Goal: Transaction & Acquisition: Purchase product/service

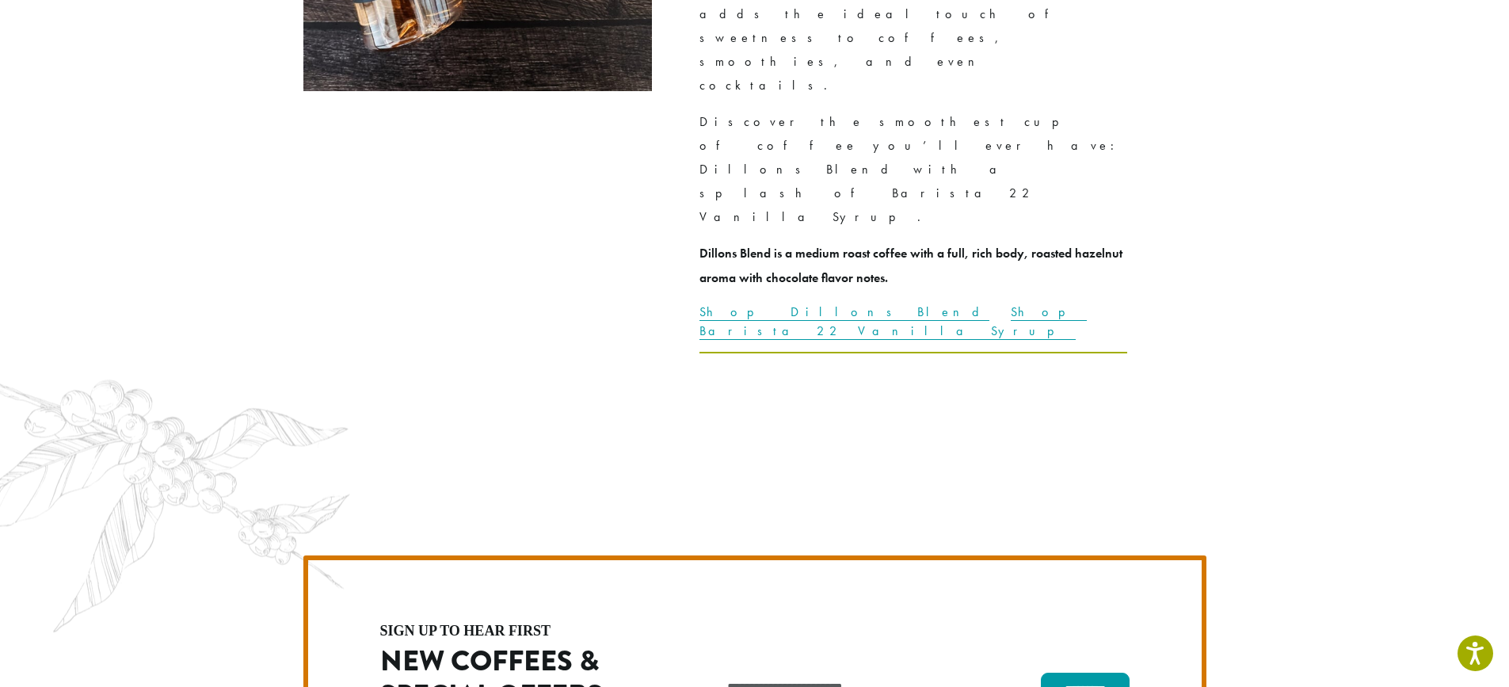
scroll to position [4477, 0]
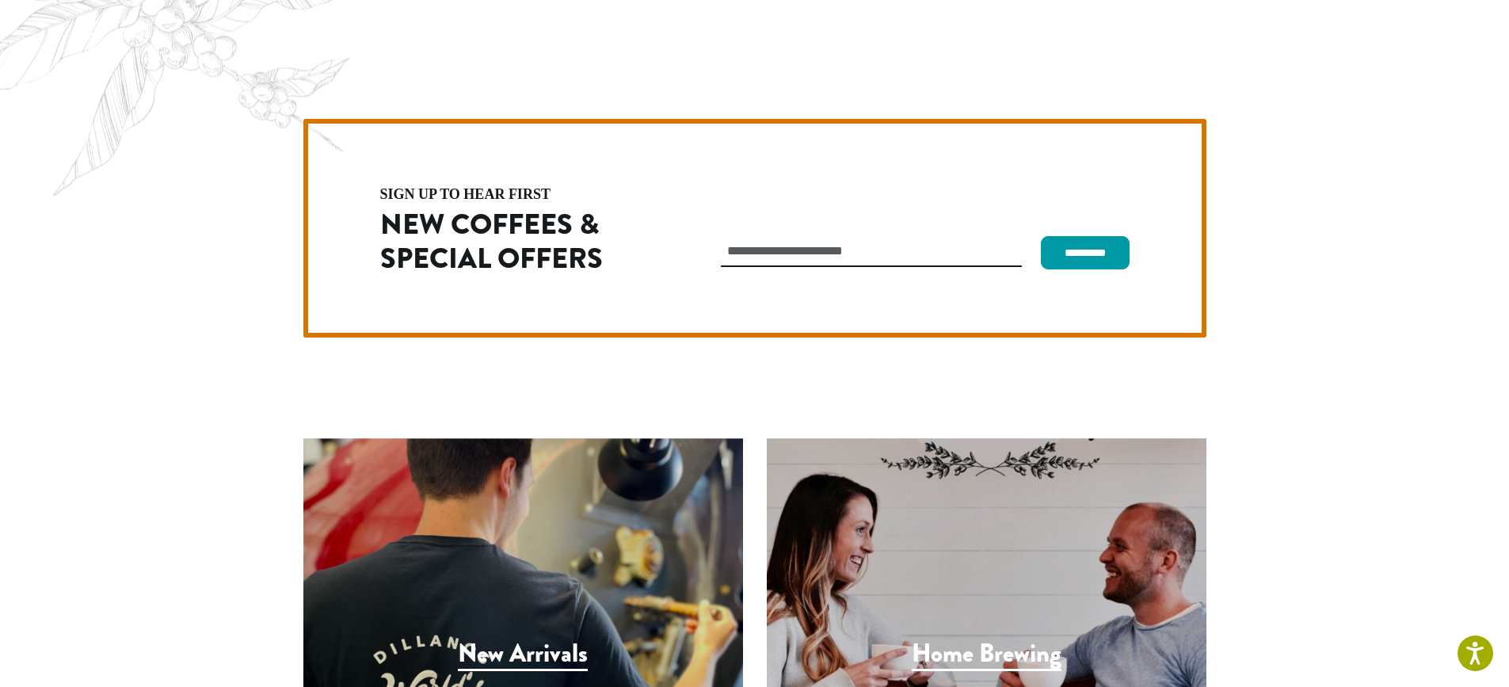
drag, startPoint x: 339, startPoint y: 564, endPoint x: 361, endPoint y: 570, distance: 23.1
drag, startPoint x: 292, startPoint y: 516, endPoint x: 412, endPoint y: 584, distance: 138.0
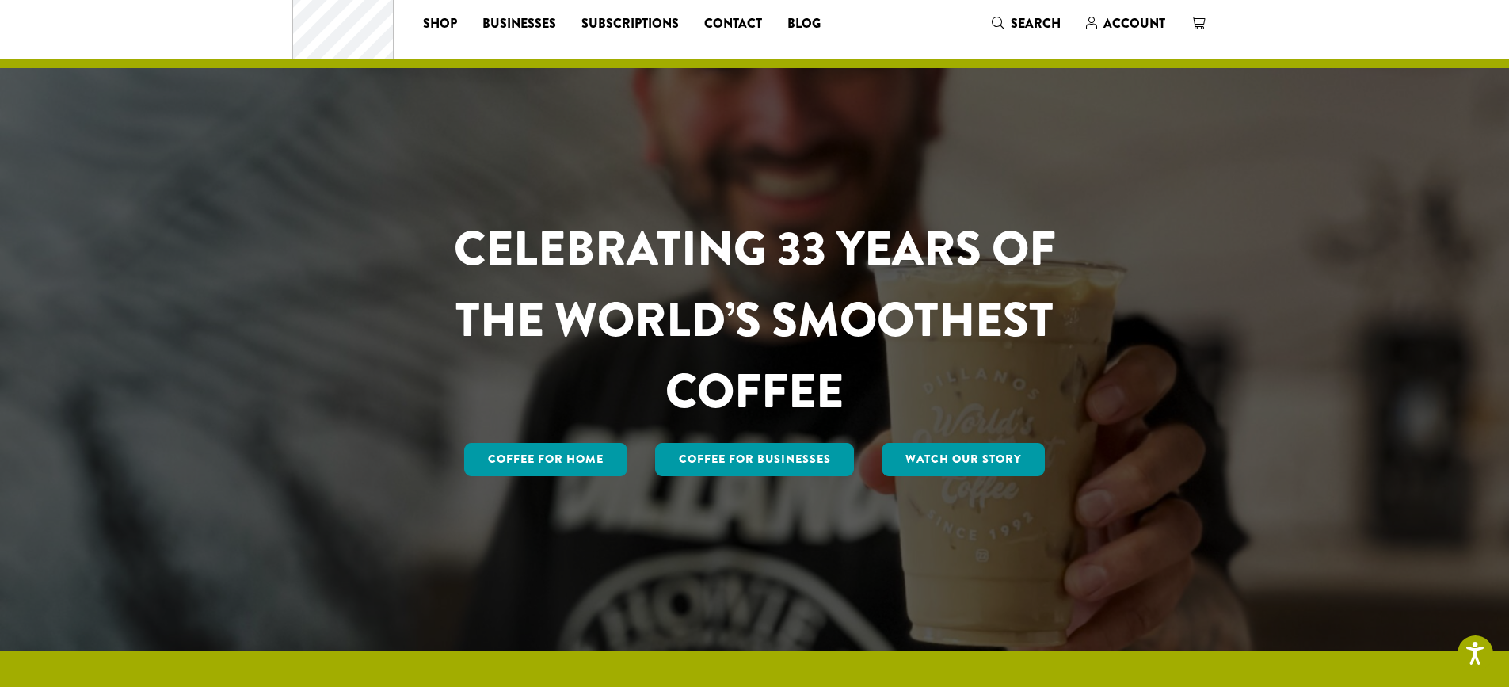
scroll to position [0, 0]
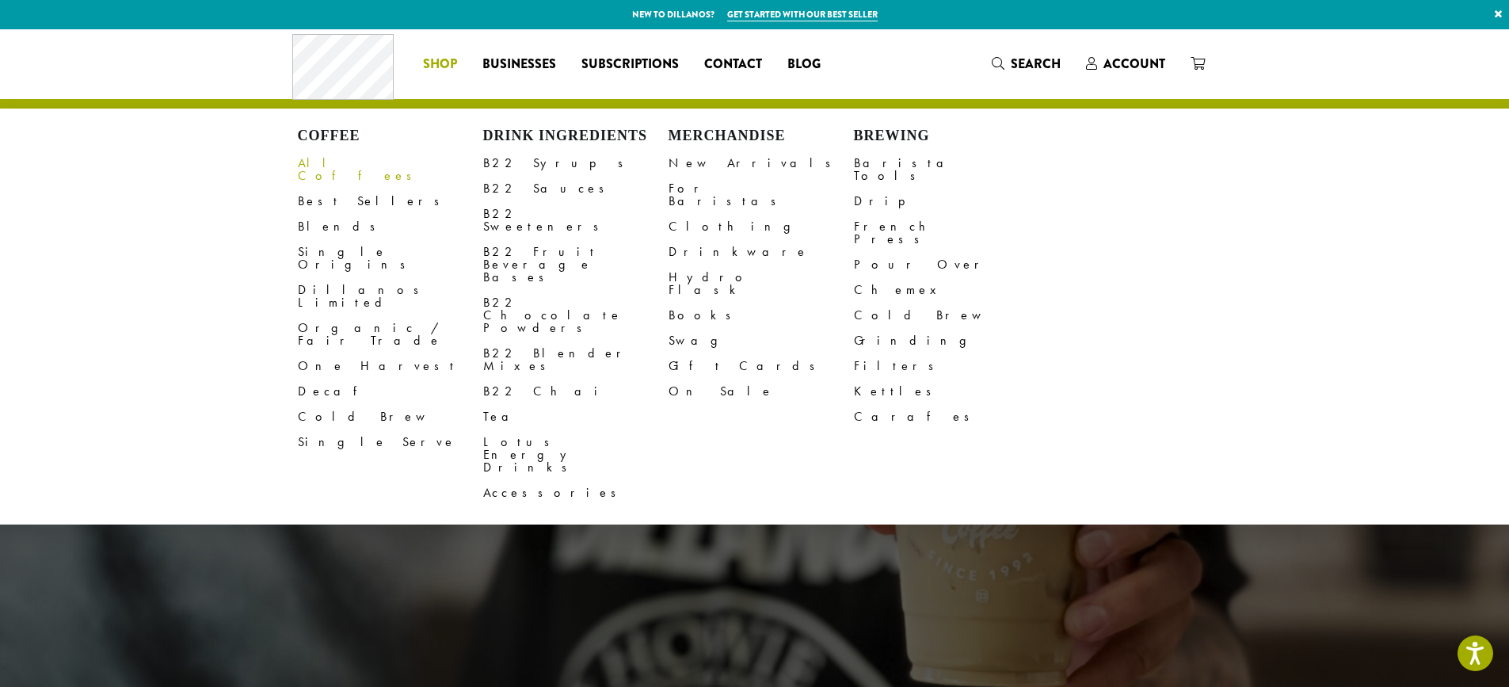
click at [329, 169] on link "All Coffees" at bounding box center [390, 170] width 185 height 38
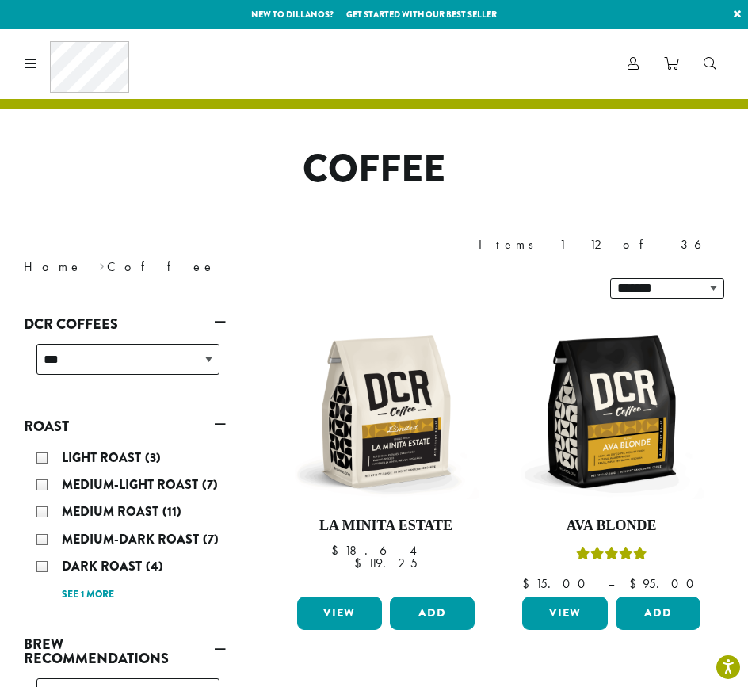
click at [25, 64] on link at bounding box center [28, 63] width 18 height 17
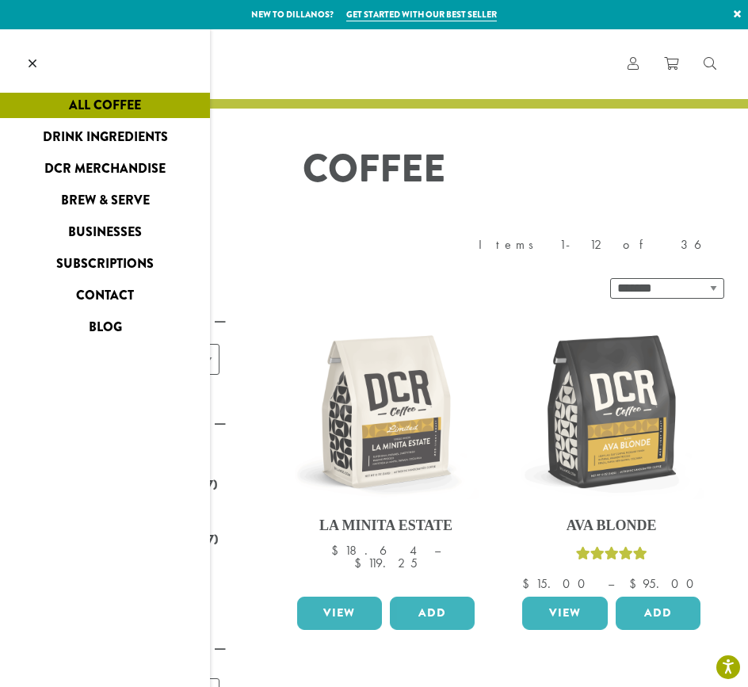
click at [103, 136] on link "Drink Ingredients" at bounding box center [105, 136] width 210 height 25
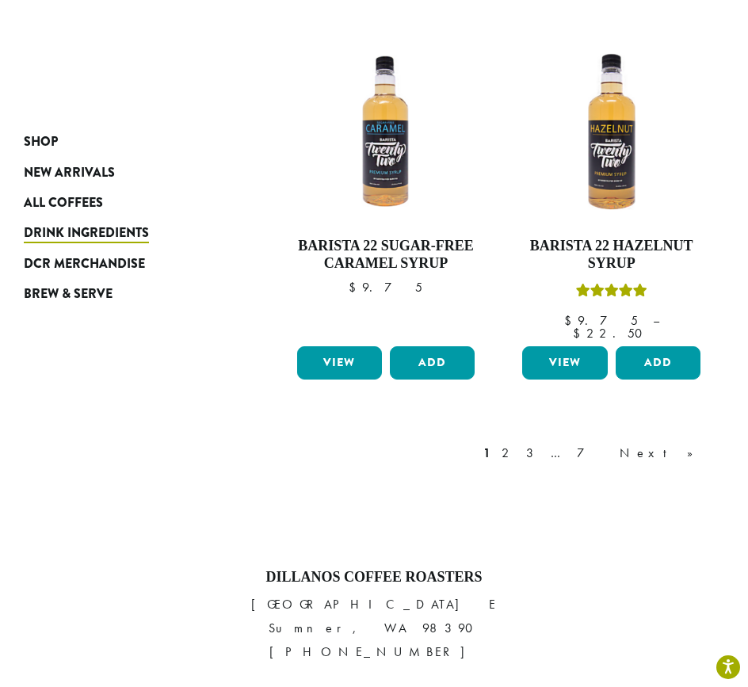
scroll to position [2305, 0]
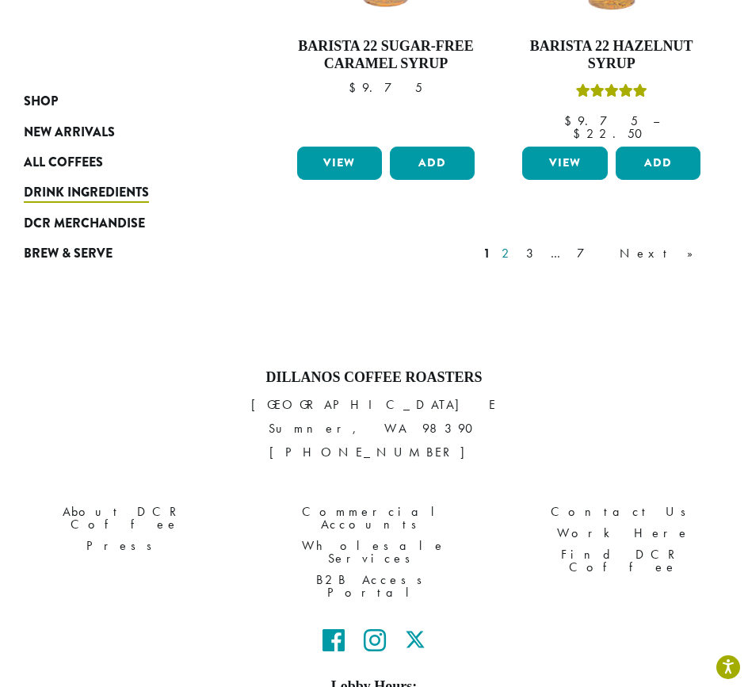
click at [518, 244] on link "2" at bounding box center [508, 253] width 20 height 19
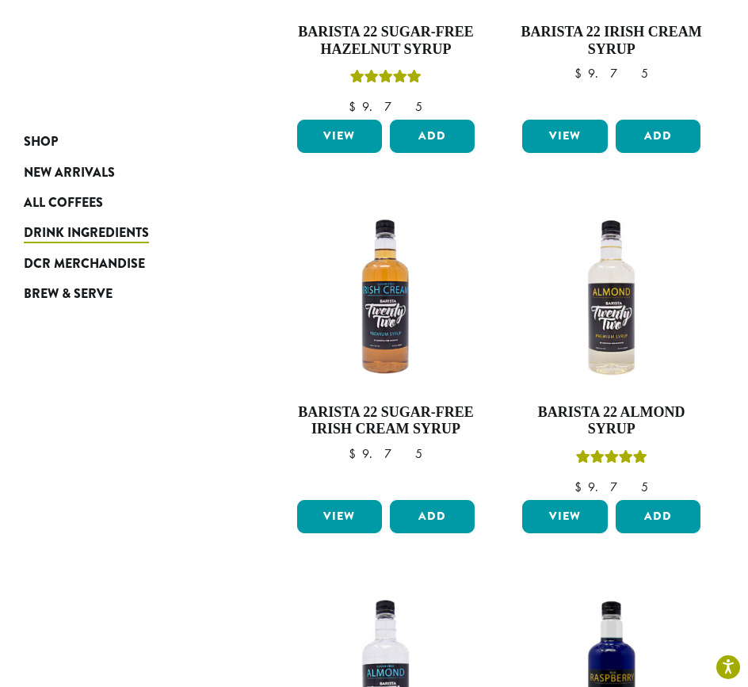
scroll to position [256, 0]
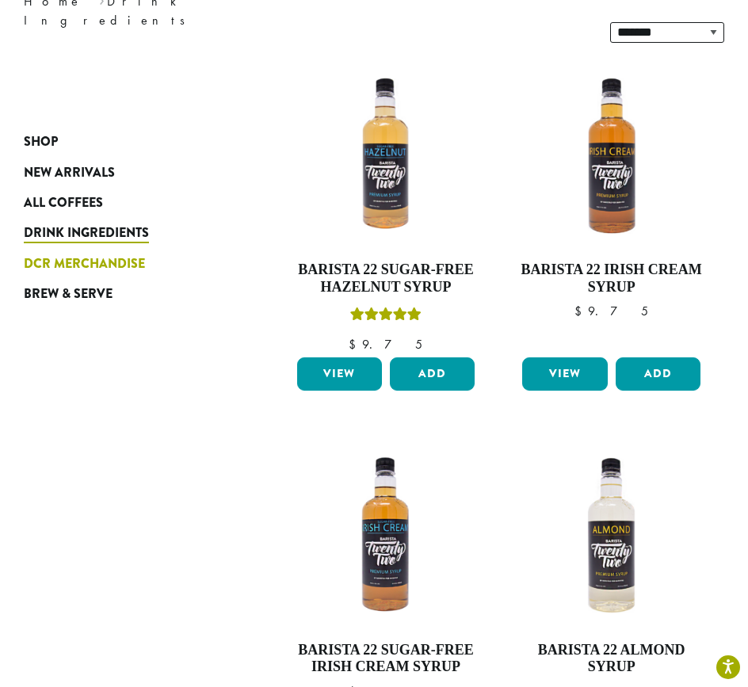
click at [114, 258] on span "DCR Merchandise" at bounding box center [84, 264] width 121 height 20
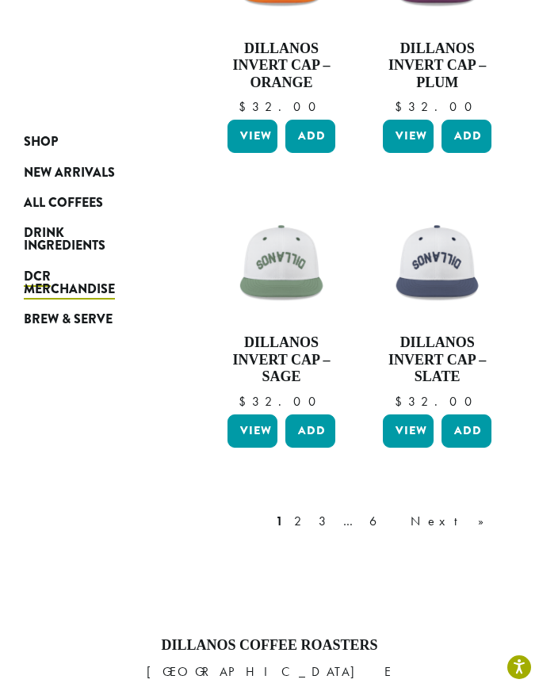
scroll to position [1889, 0]
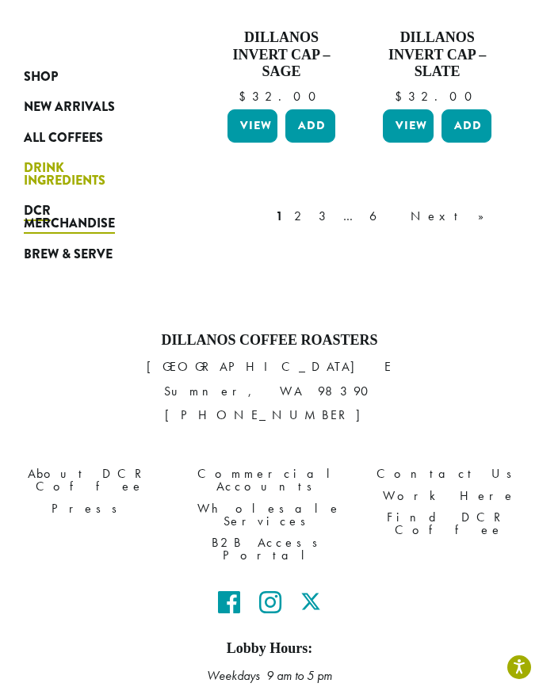
click at [74, 158] on span "Drink Ingredients" at bounding box center [65, 174] width 82 height 32
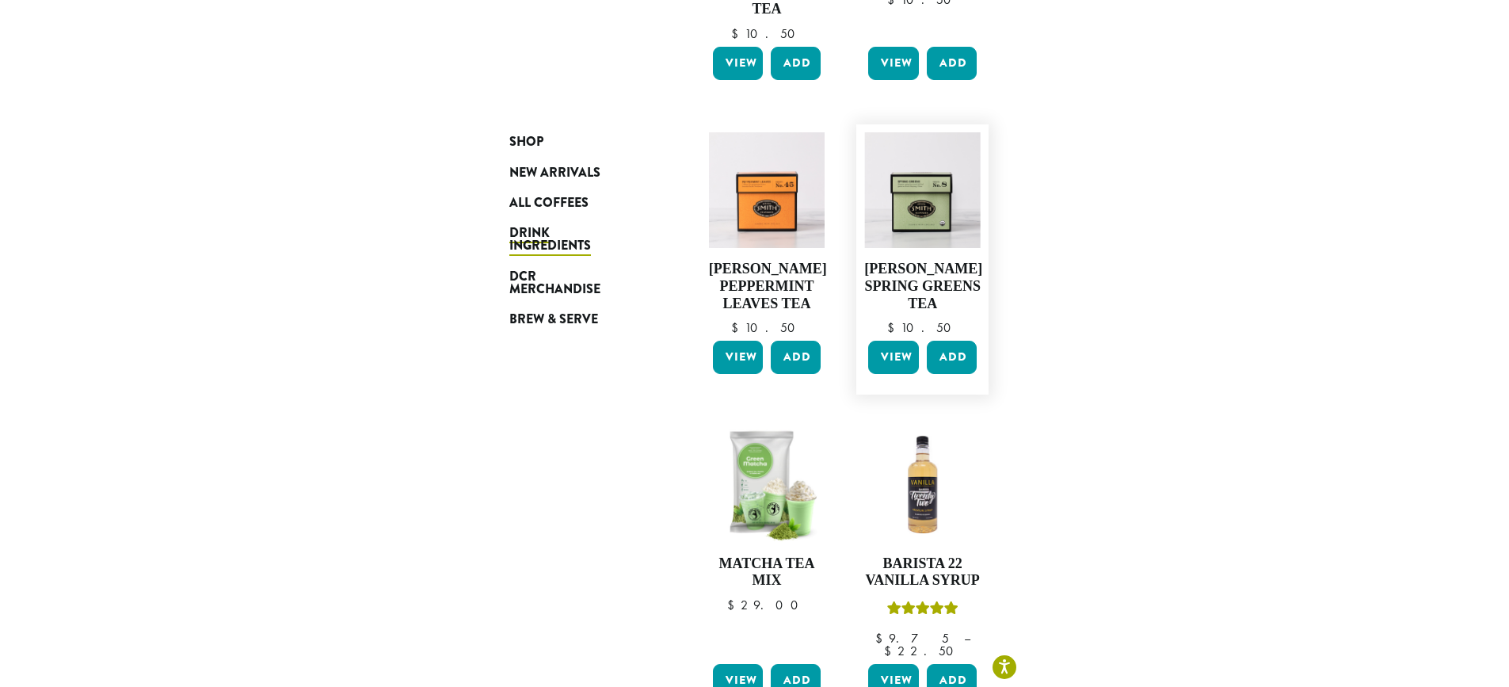
scroll to position [1109, 0]
